Goal: Book appointment/travel/reservation

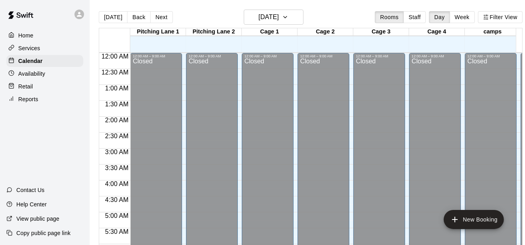
scroll to position [313, 0]
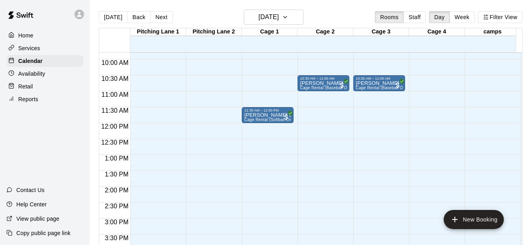
click at [48, 152] on div "Home Services Calendar Availability Retail Reports Contact Us Help Center View …" at bounding box center [45, 122] width 90 height 245
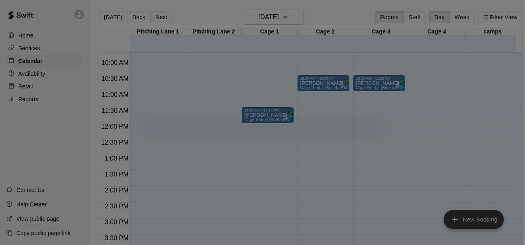
drag, startPoint x: 459, startPoint y: 208, endPoint x: 458, endPoint y: 224, distance: 16.3
click at [458, 225] on div at bounding box center [262, 122] width 525 height 245
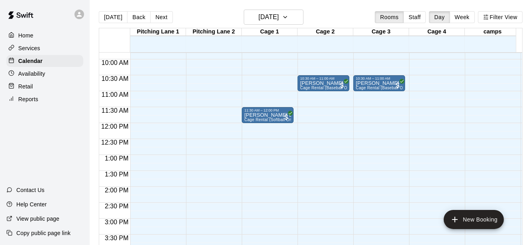
click at [483, 231] on div "12:00 AM – 9:00 AM Closed 9:00 PM – 11:59 PM Closed" at bounding box center [491, 122] width 52 height 765
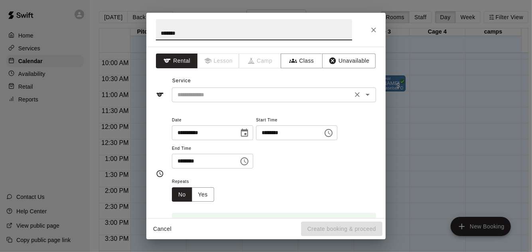
click at [320, 88] on div "​" at bounding box center [274, 94] width 204 height 15
type input "*******"
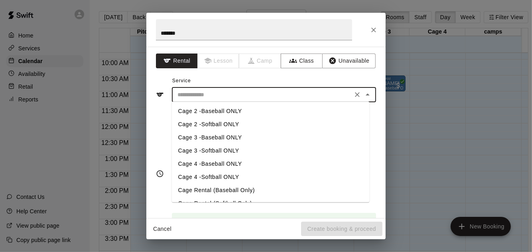
click at [269, 188] on li "Cage Rental (Baseball Only)" at bounding box center [271, 189] width 198 height 13
type input "**********"
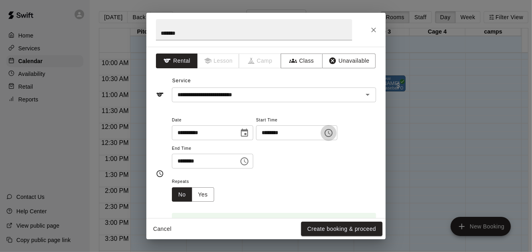
click at [333, 130] on icon "Choose time, selected time is 3:15 PM" at bounding box center [329, 133] width 10 height 10
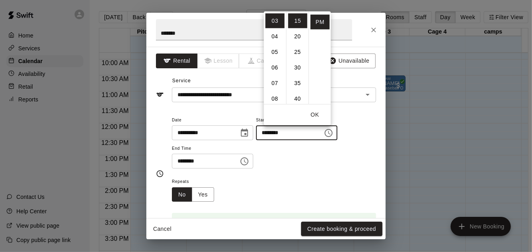
scroll to position [127, 0]
click at [272, 30] on li "09" at bounding box center [274, 33] width 19 height 15
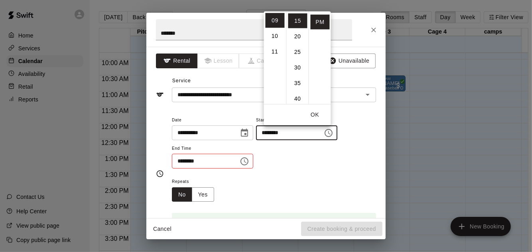
scroll to position [63, 0]
click at [298, 100] on li "45" at bounding box center [297, 97] width 19 height 15
drag, startPoint x: 313, startPoint y: 23, endPoint x: 310, endPoint y: 26, distance: 5.1
click at [313, 22] on li "AM" at bounding box center [320, 20] width 19 height 15
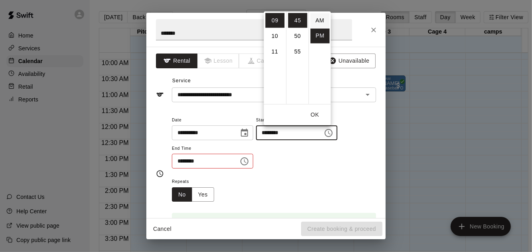
type input "********"
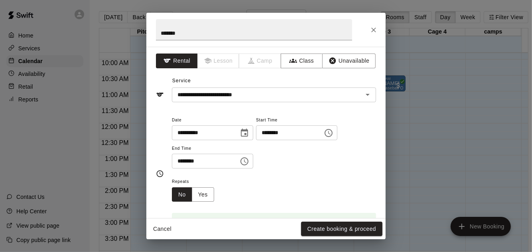
click at [254, 171] on div "**********" at bounding box center [274, 146] width 204 height 62
click at [246, 159] on icon "Choose time, selected time is 3:45 PM" at bounding box center [245, 161] width 2 height 4
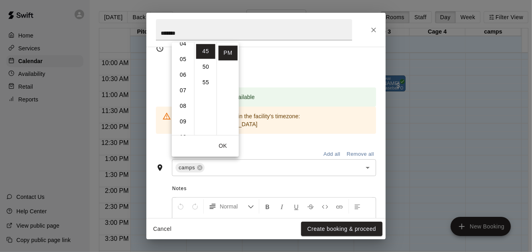
scroll to position [80, 0]
click at [183, 127] on li "10" at bounding box center [182, 127] width 19 height 15
click at [204, 85] on li "15" at bounding box center [205, 83] width 19 height 15
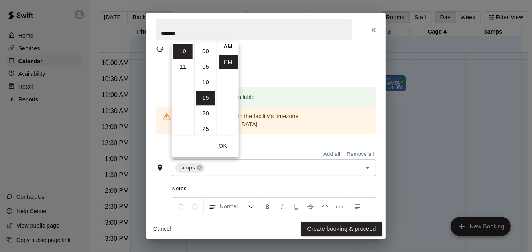
scroll to position [0, 0]
click at [224, 55] on li "AM" at bounding box center [227, 51] width 19 height 15
type input "********"
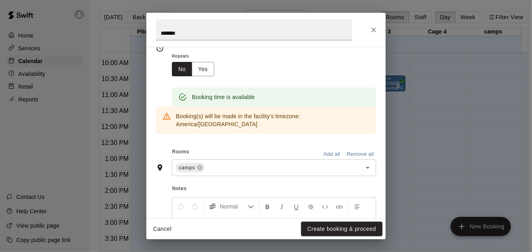
scroll to position [203, 0]
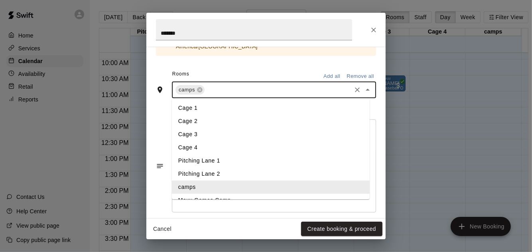
click at [227, 85] on input "text" at bounding box center [278, 90] width 144 height 10
click at [229, 115] on li "Cage 2" at bounding box center [271, 121] width 198 height 13
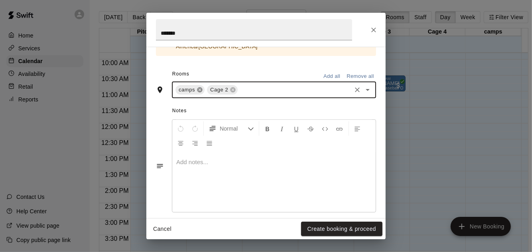
click at [200, 87] on icon at bounding box center [200, 90] width 6 height 6
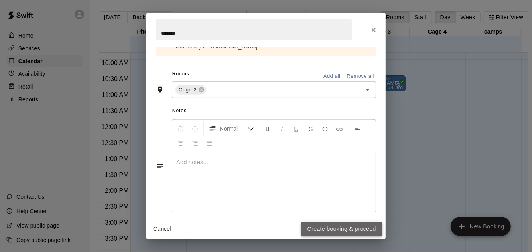
click at [334, 226] on button "Create booking & proceed" at bounding box center [341, 228] width 81 height 15
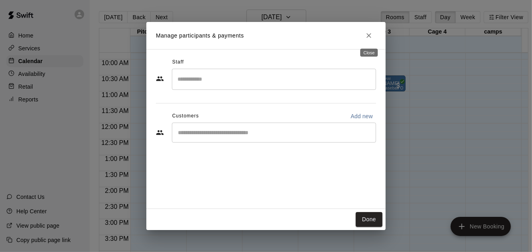
click at [368, 42] on button "Close" at bounding box center [369, 35] width 14 height 14
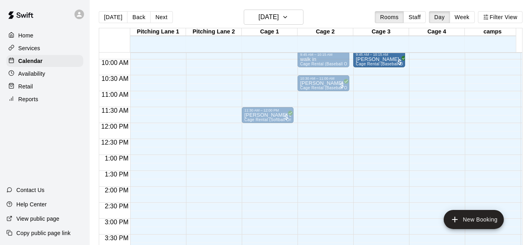
scroll to position [311, 0]
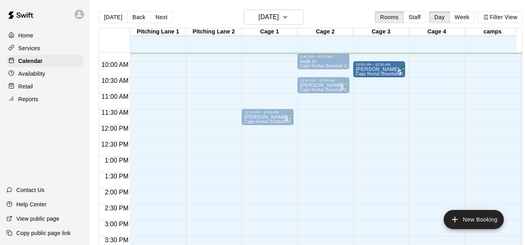
drag, startPoint x: 368, startPoint y: 87, endPoint x: 371, endPoint y: 75, distance: 12.0
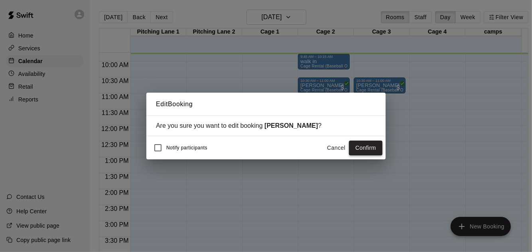
click at [365, 144] on button "Confirm" at bounding box center [365, 147] width 33 height 15
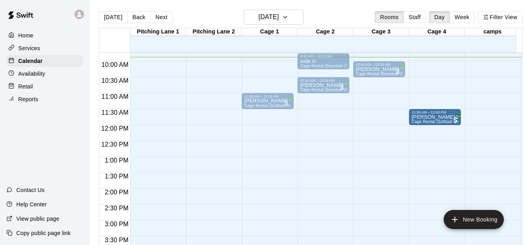
drag, startPoint x: 271, startPoint y: 116, endPoint x: 416, endPoint y: 118, distance: 144.7
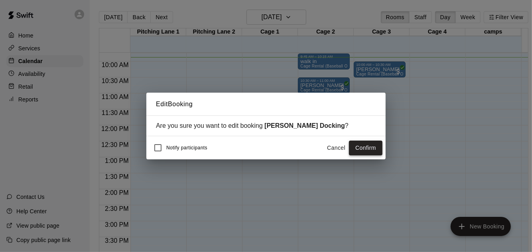
drag, startPoint x: 379, startPoint y: 140, endPoint x: 376, endPoint y: 149, distance: 10.0
click at [377, 149] on div "Notify participants Cancel Confirm" at bounding box center [265, 147] width 239 height 23
click at [376, 149] on button "Confirm" at bounding box center [365, 147] width 33 height 15
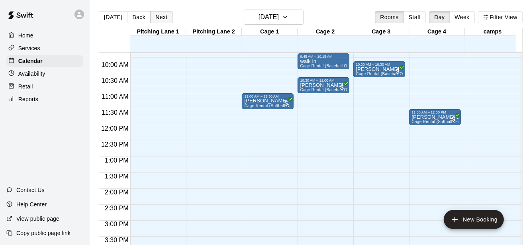
click at [158, 15] on button "Next" at bounding box center [161, 17] width 22 height 12
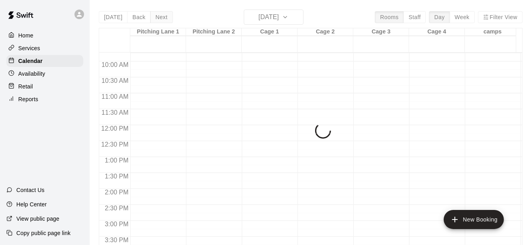
click at [158, 15] on div "[DATE] Back [DATE][DATE] Rooms Staff Day Week Filter View [GEOGRAPHIC_DATA] 1 […" at bounding box center [311, 132] width 424 height 245
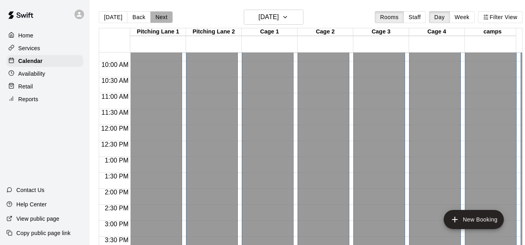
click at [159, 16] on button "Next" at bounding box center [161, 17] width 22 height 12
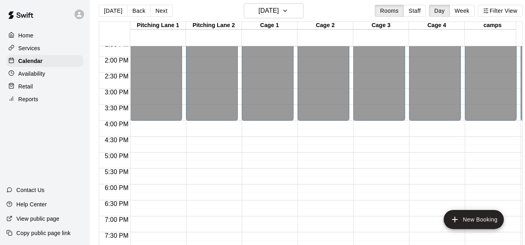
scroll to position [0, 0]
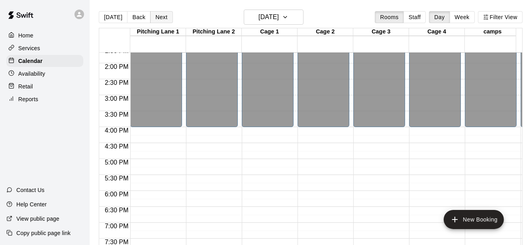
click at [167, 13] on button "Next" at bounding box center [161, 17] width 22 height 12
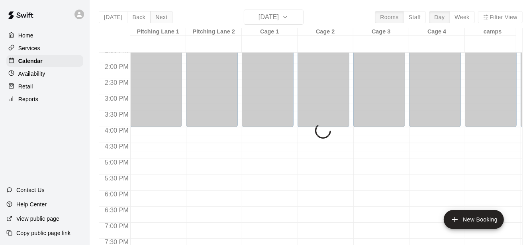
click at [164, 16] on button "Next" at bounding box center [161, 17] width 22 height 12
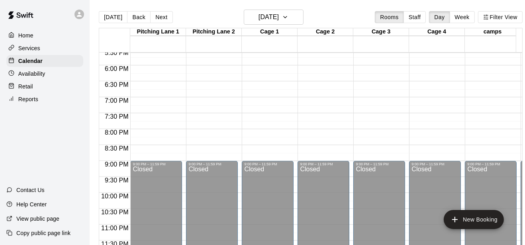
scroll to position [436, 0]
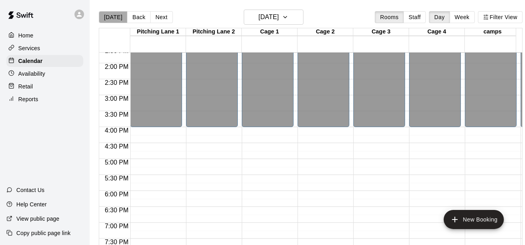
click at [114, 20] on button "[DATE]" at bounding box center [113, 17] width 29 height 12
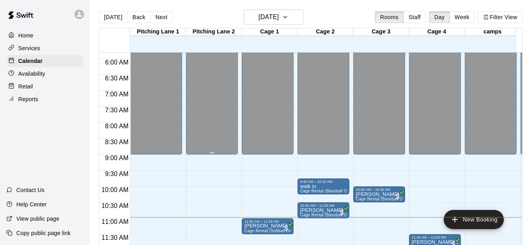
scroll to position [311, 0]
